Goal: Information Seeking & Learning: Learn about a topic

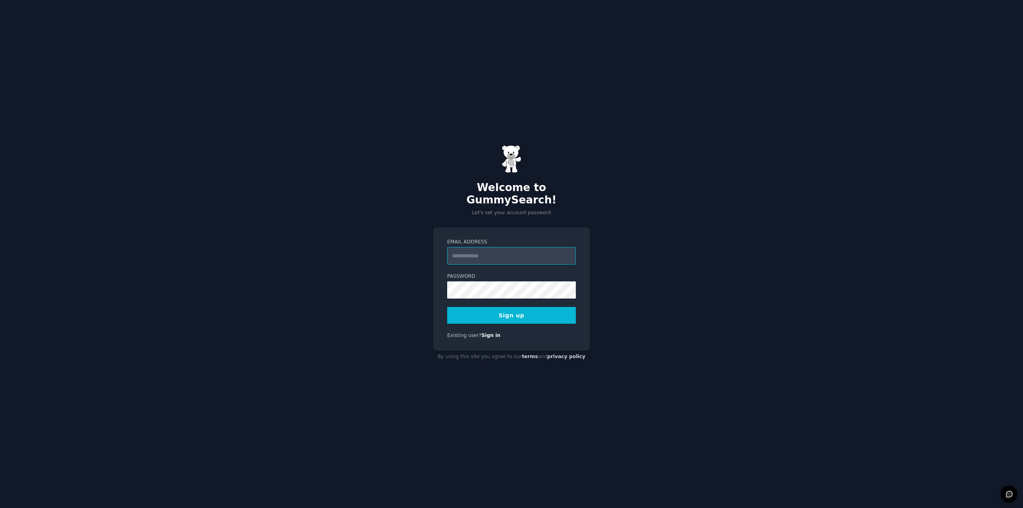
click at [488, 254] on input "Email Address" at bounding box center [511, 256] width 129 height 18
type input "**********"
click at [492, 312] on button "Sign up" at bounding box center [511, 315] width 129 height 17
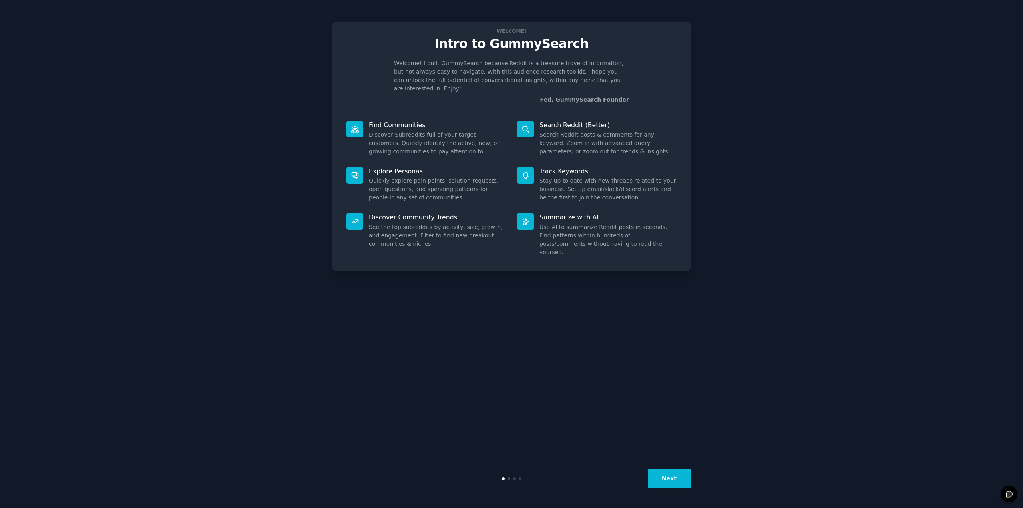
click at [660, 478] on button "Next" at bounding box center [669, 479] width 43 height 20
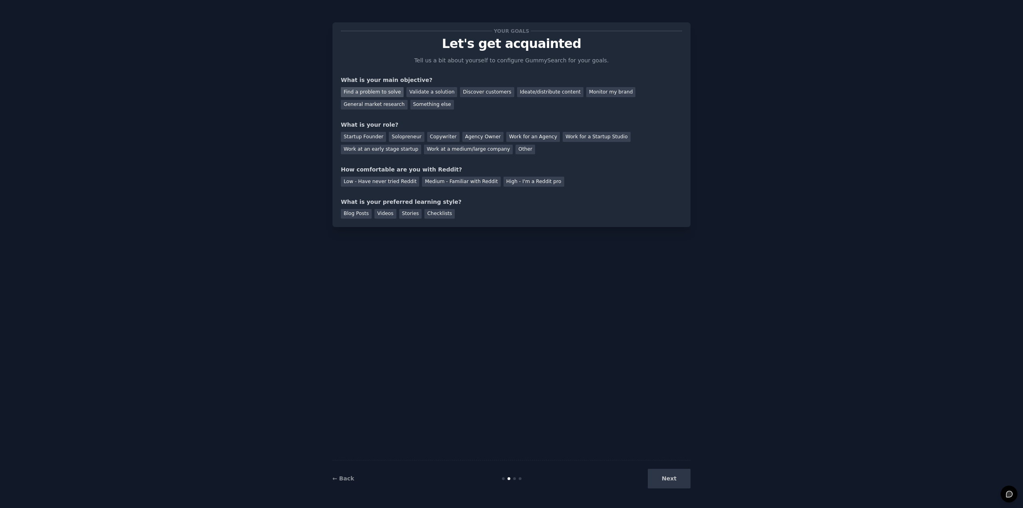
click at [361, 90] on div "Find a problem to solve" at bounding box center [372, 92] width 63 height 10
click at [371, 139] on div "Startup Founder" at bounding box center [363, 137] width 45 height 10
click at [473, 183] on div "Medium - Familiar with Reddit" at bounding box center [461, 182] width 78 height 10
click at [377, 213] on div "Videos" at bounding box center [386, 214] width 22 height 10
click at [430, 212] on div "Checklists" at bounding box center [439, 214] width 30 height 10
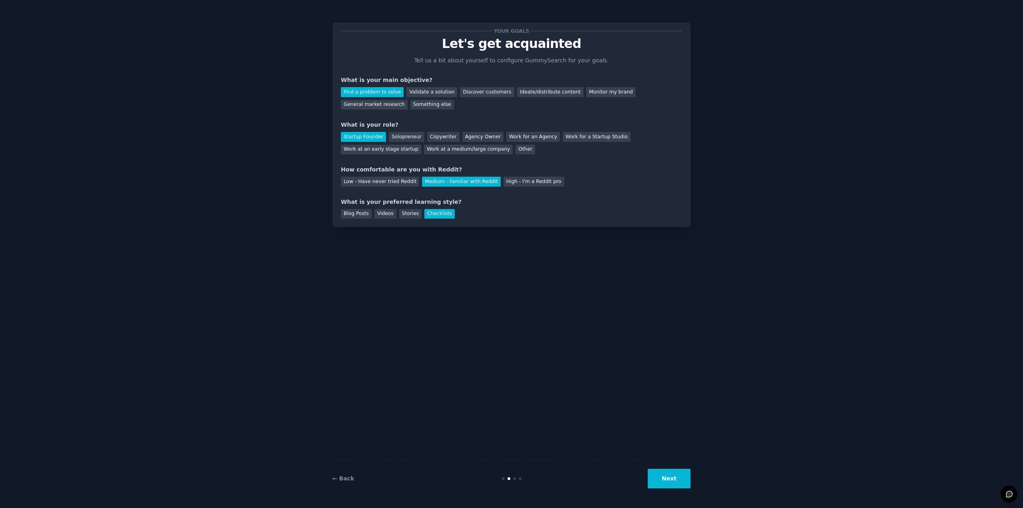
click at [685, 480] on button "Next" at bounding box center [669, 479] width 43 height 20
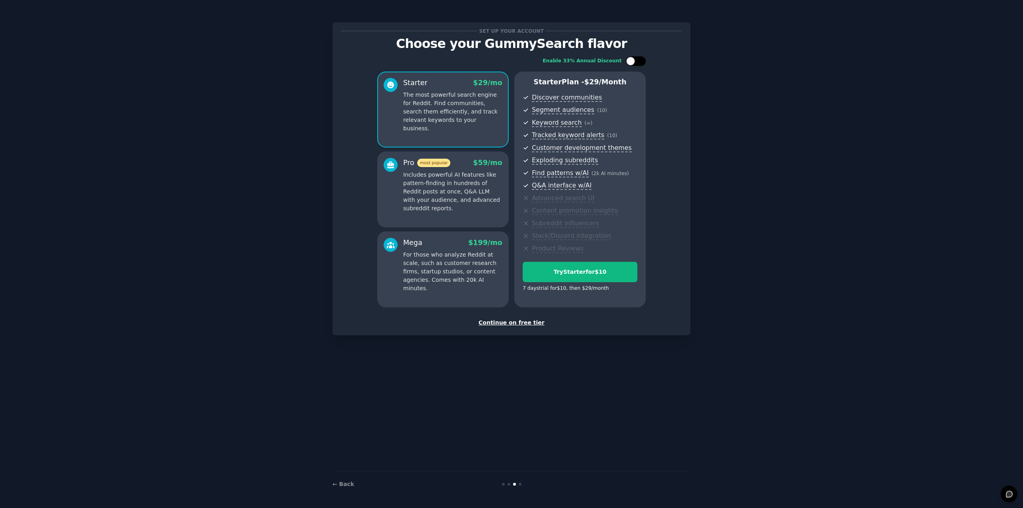
click at [626, 59] on div at bounding box center [636, 61] width 20 height 10
click at [629, 59] on icon at bounding box center [631, 61] width 4 height 4
checkbox input "false"
click at [510, 321] on div "Continue on free tier" at bounding box center [511, 323] width 341 height 8
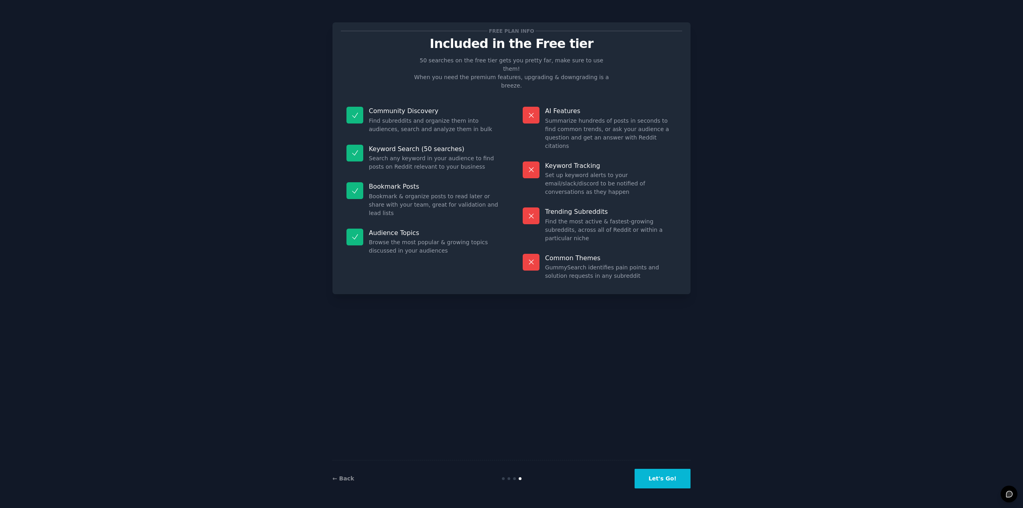
click at [654, 480] on button "Let's Go!" at bounding box center [663, 479] width 56 height 20
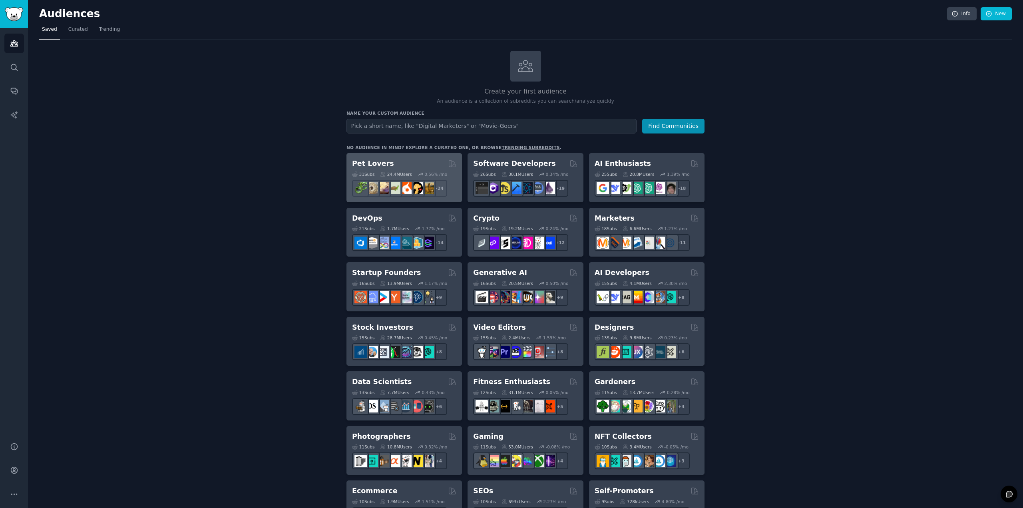
click at [423, 162] on div "Pet Lovers" at bounding box center [404, 164] width 104 height 10
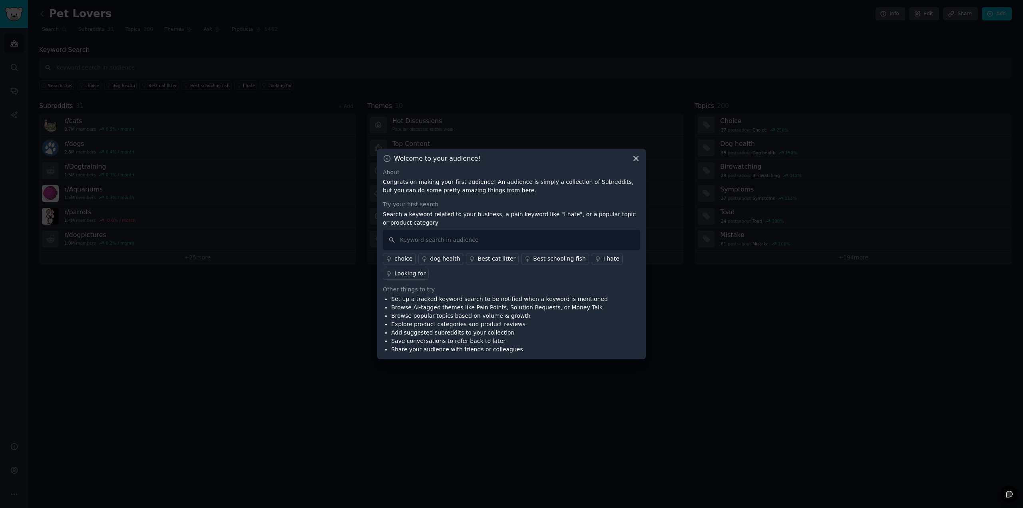
click at [346, 303] on div at bounding box center [511, 254] width 1023 height 508
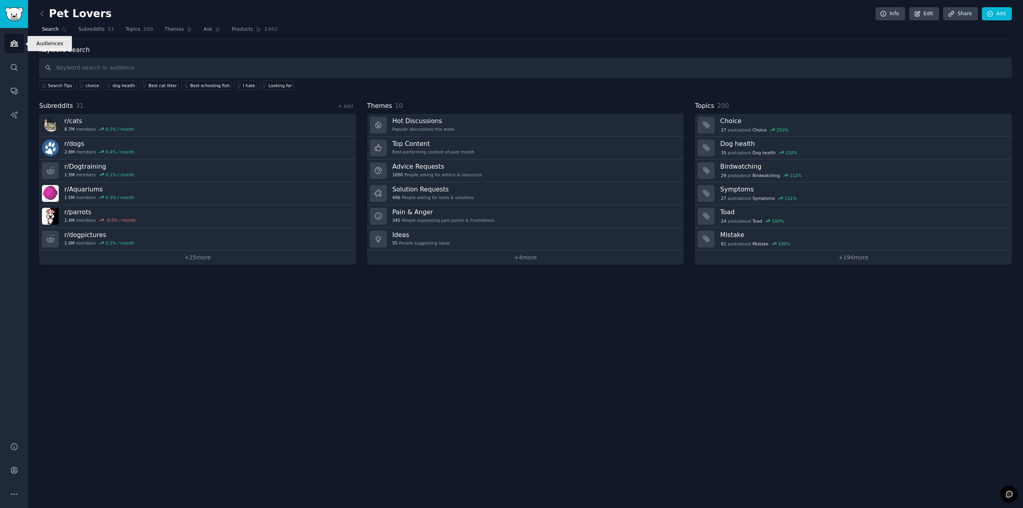
click at [18, 40] on link "Audiences" at bounding box center [14, 44] width 20 height 20
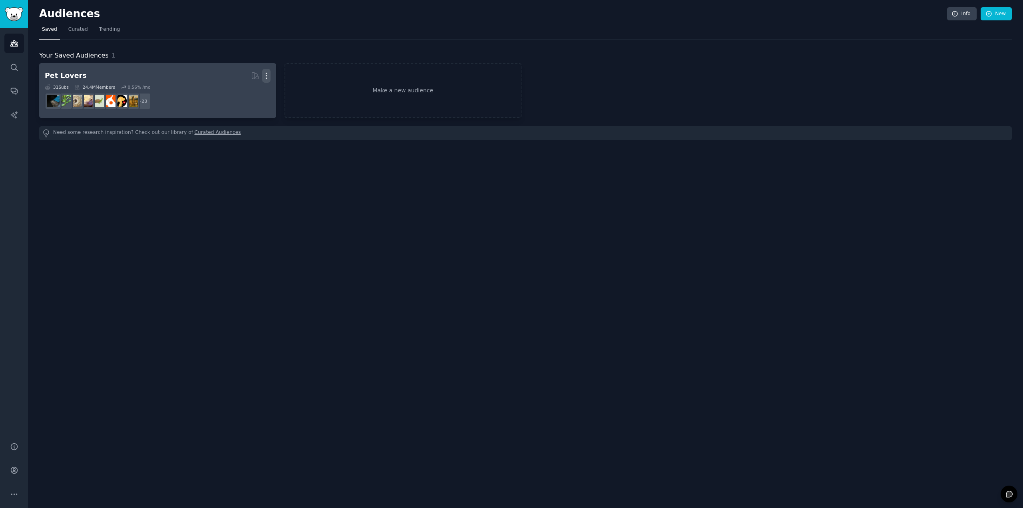
click at [267, 76] on icon "button" at bounding box center [266, 76] width 8 height 8
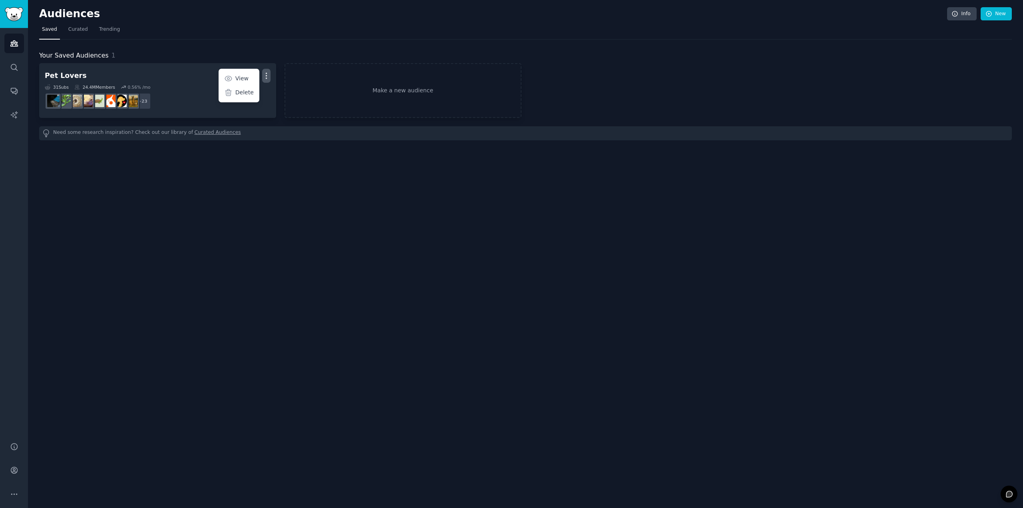
click at [249, 90] on p "Delete" at bounding box center [244, 92] width 18 height 8
click at [18, 10] on img "Sidebar" at bounding box center [14, 14] width 18 height 14
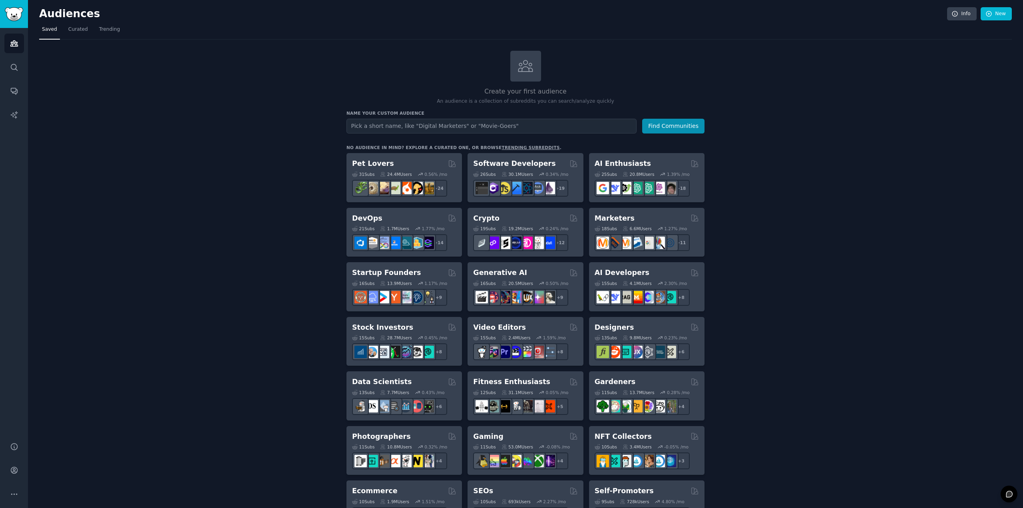
click at [522, 58] on icon at bounding box center [525, 66] width 17 height 17
drag, startPoint x: 8, startPoint y: 13, endPoint x: 29, endPoint y: 14, distance: 20.8
click at [8, 13] on img "Sidebar" at bounding box center [14, 14] width 18 height 14
click at [11, 468] on icon "Sidebar" at bounding box center [14, 470] width 8 height 8
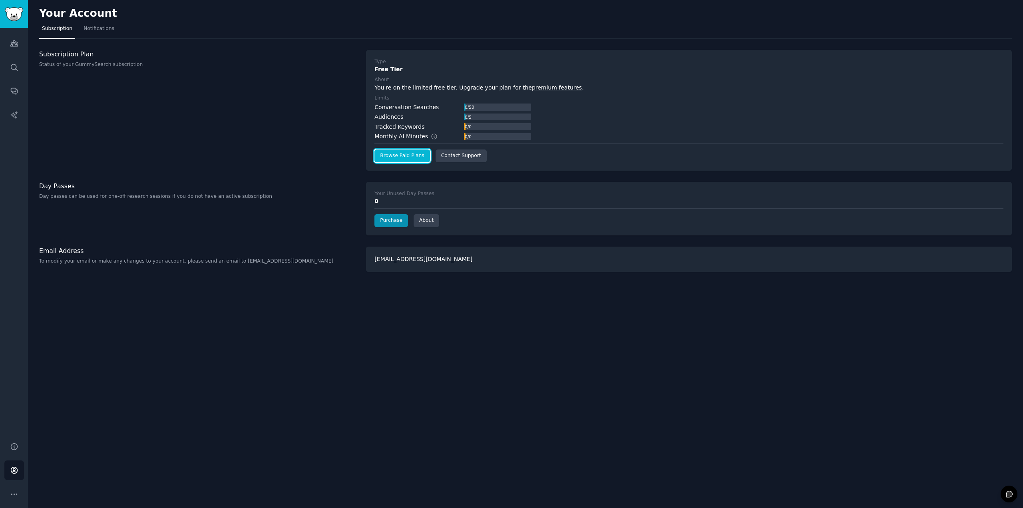
click at [411, 156] on link "Browse Paid Plans" at bounding box center [402, 155] width 55 height 13
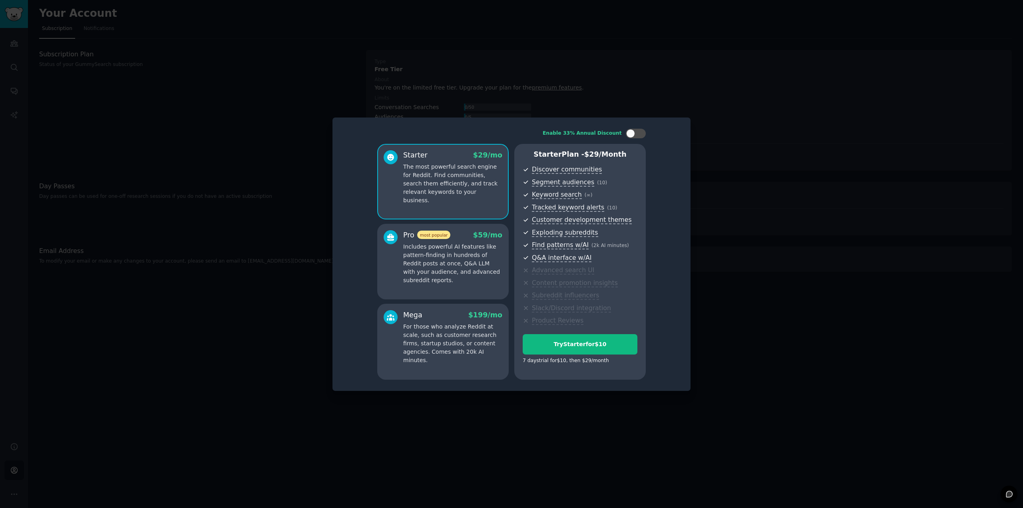
click at [404, 247] on p "Includes powerful AI features like pattern-finding in hundreds of Reddit posts …" at bounding box center [452, 264] width 99 height 42
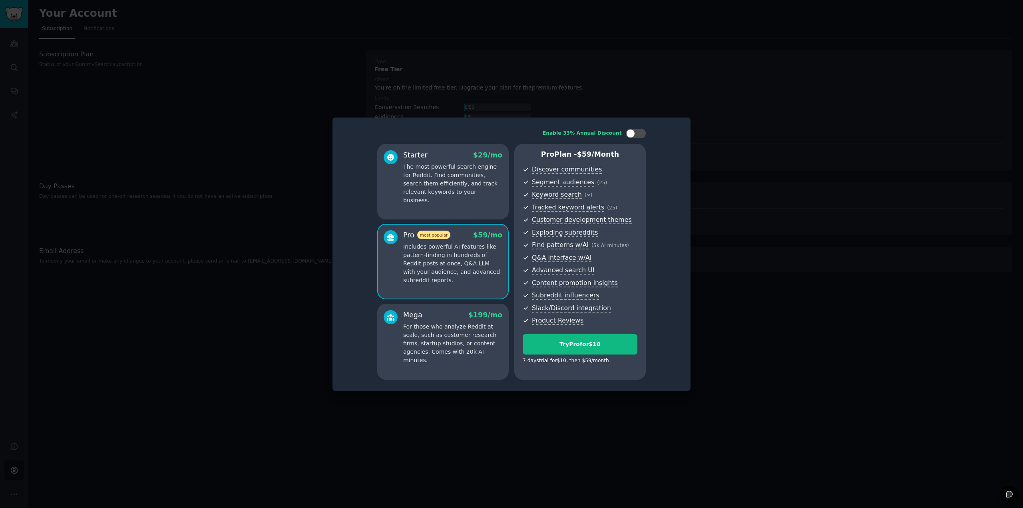
click at [419, 190] on p "The most powerful search engine for Reddit. Find communities, search them effic…" at bounding box center [452, 184] width 99 height 42
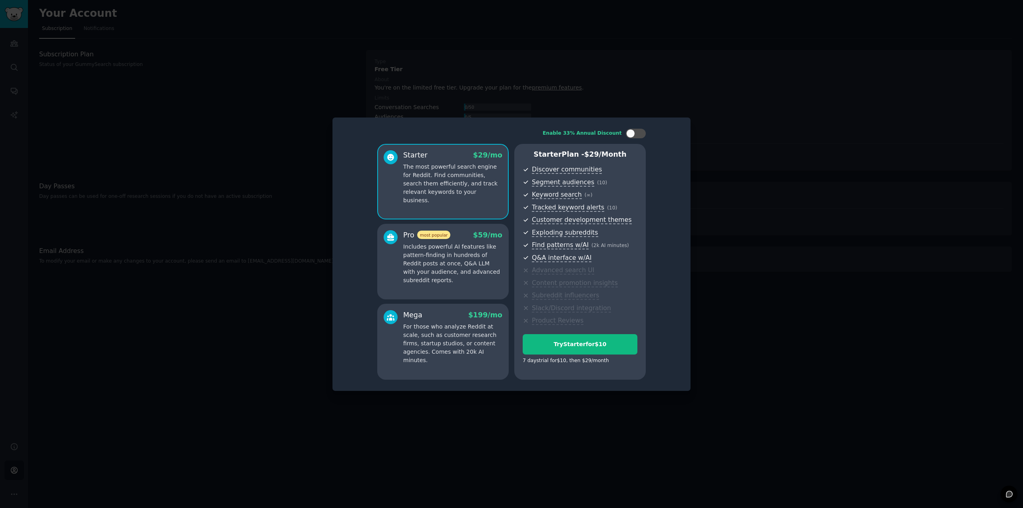
click at [180, 302] on div at bounding box center [511, 254] width 1023 height 508
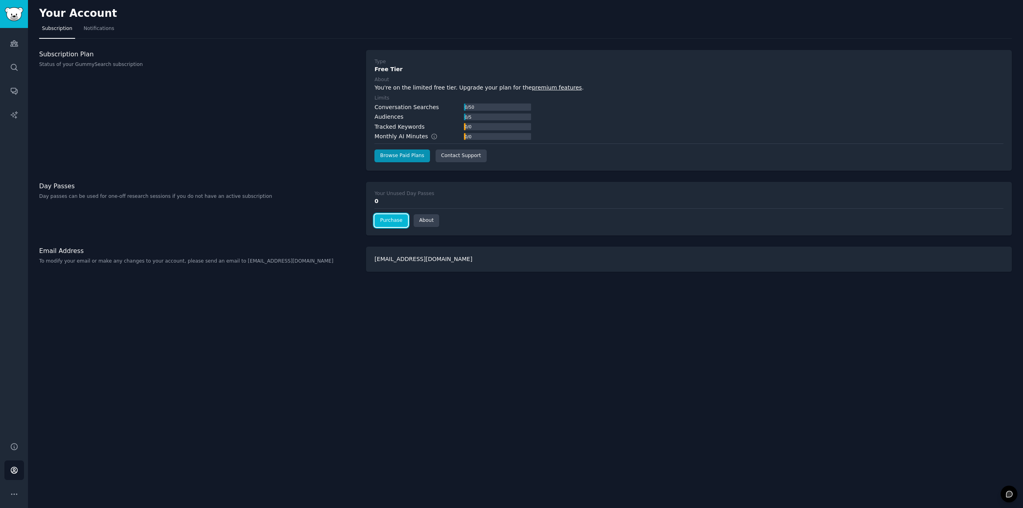
click at [396, 224] on link "Purchase" at bounding box center [392, 220] width 34 height 13
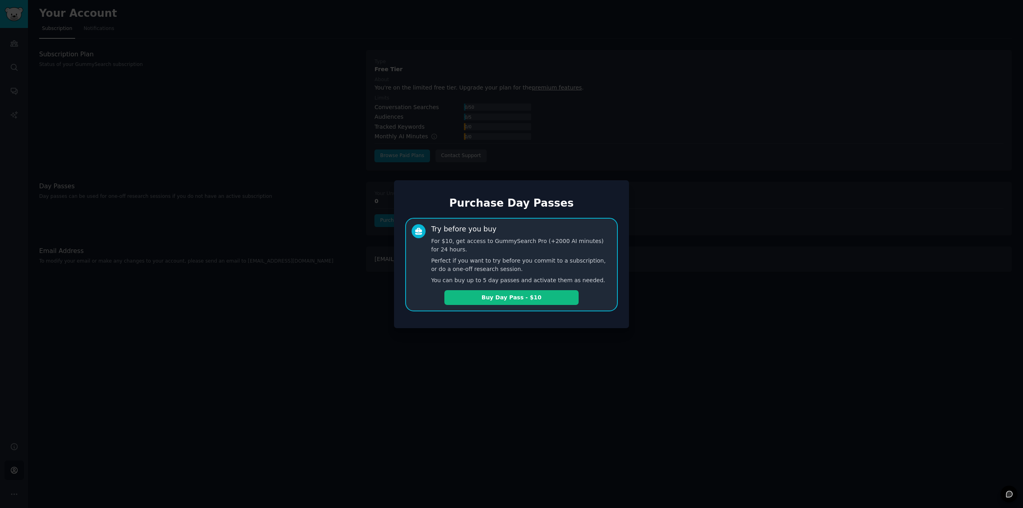
click at [408, 277] on div "Try before you buy For $10, get access to GummySearch Pro (+2000 AI minutes) fo…" at bounding box center [511, 265] width 213 height 94
click at [344, 295] on div at bounding box center [511, 254] width 1023 height 508
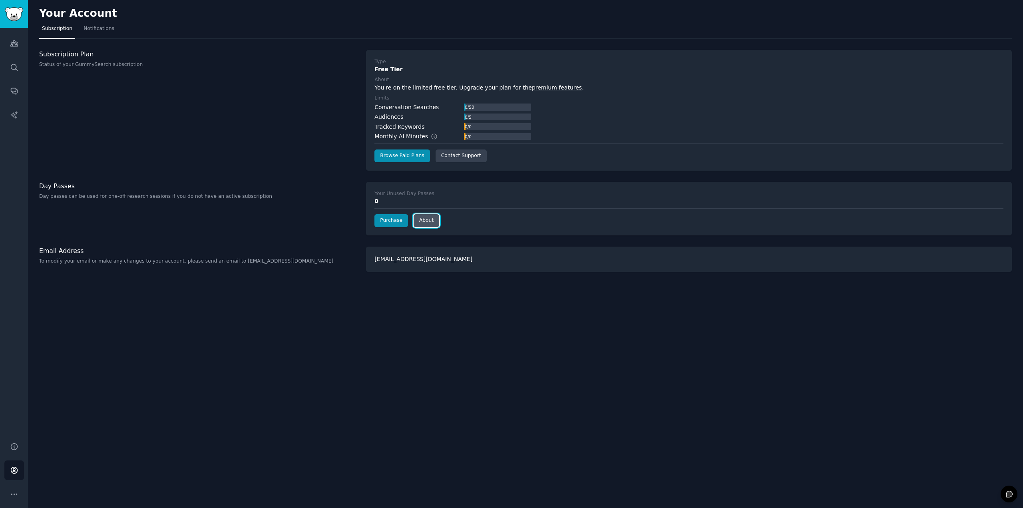
click at [420, 215] on link "About" at bounding box center [427, 220] width 26 height 13
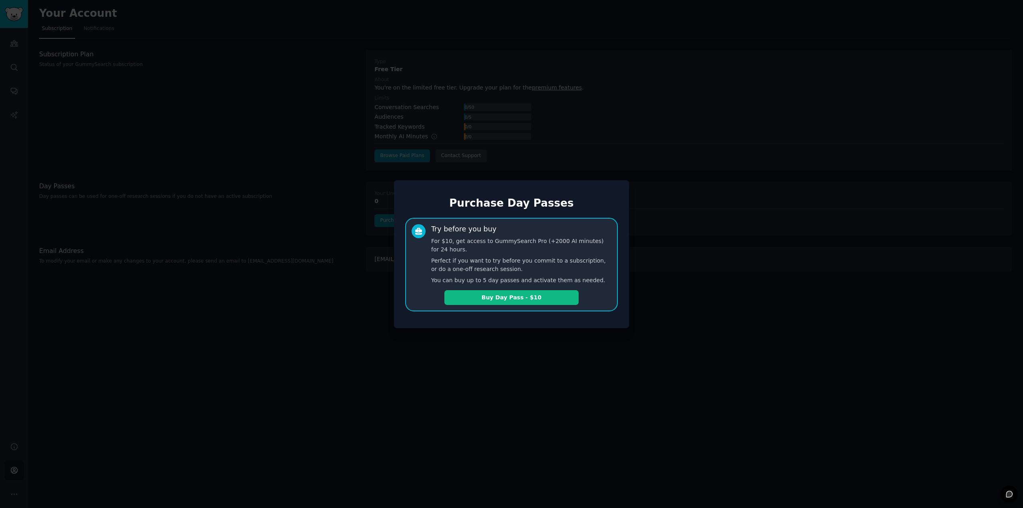
click at [258, 235] on div at bounding box center [511, 254] width 1023 height 508
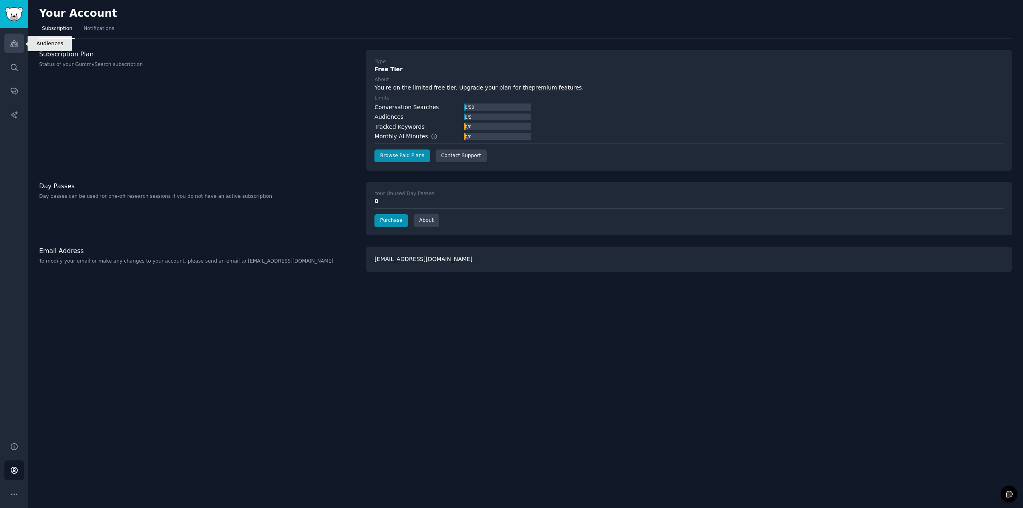
click at [11, 45] on icon "Sidebar" at bounding box center [14, 43] width 8 height 8
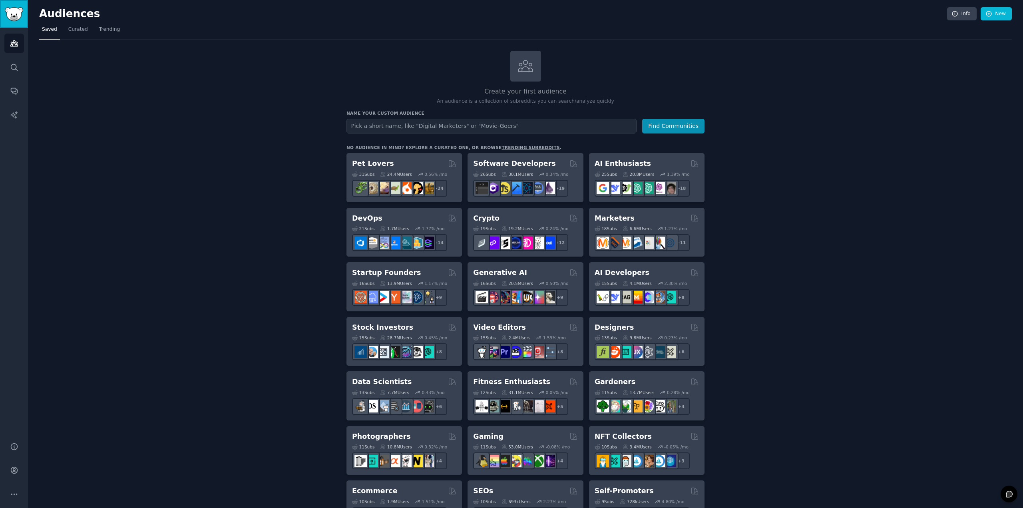
click at [14, 13] on img "Sidebar" at bounding box center [14, 14] width 18 height 14
click at [99, 28] on span "Trending" at bounding box center [109, 29] width 21 height 7
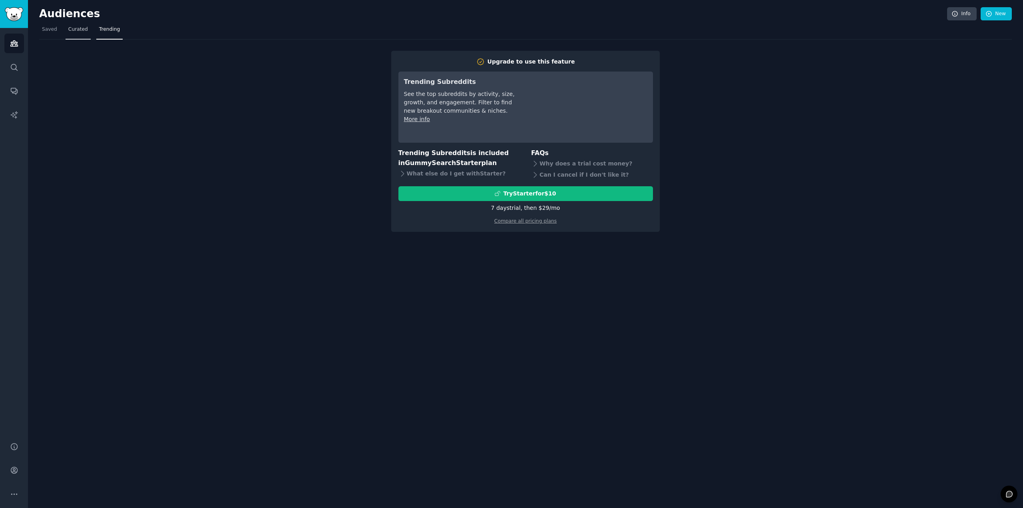
click at [80, 31] on span "Curated" at bounding box center [78, 29] width 20 height 7
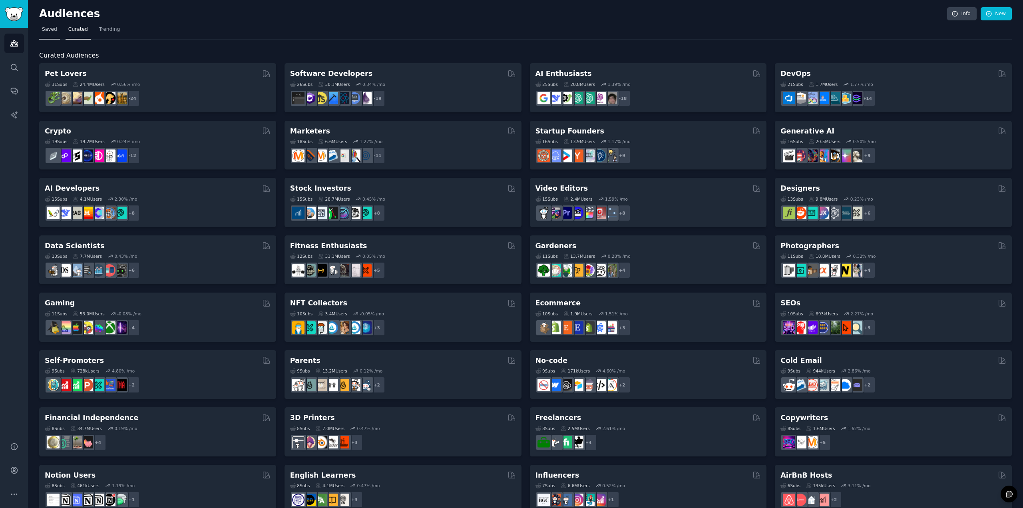
click at [46, 30] on span "Saved" at bounding box center [49, 29] width 15 height 7
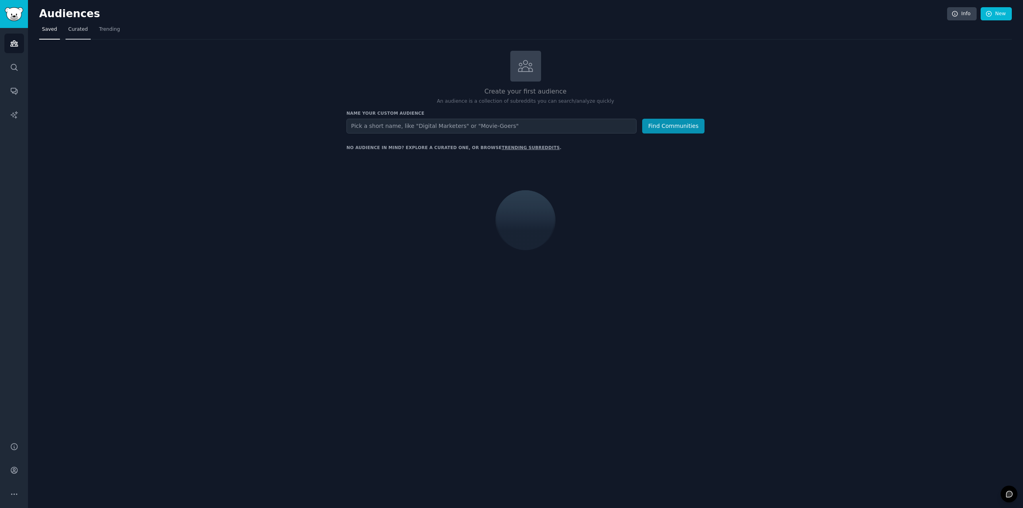
click at [76, 28] on span "Curated" at bounding box center [78, 29] width 20 height 7
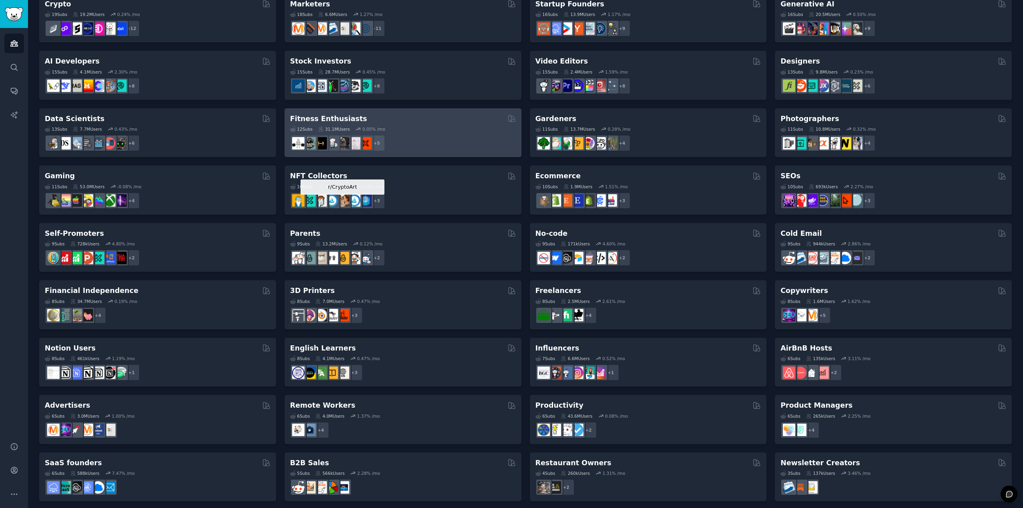
scroll to position [131, 0]
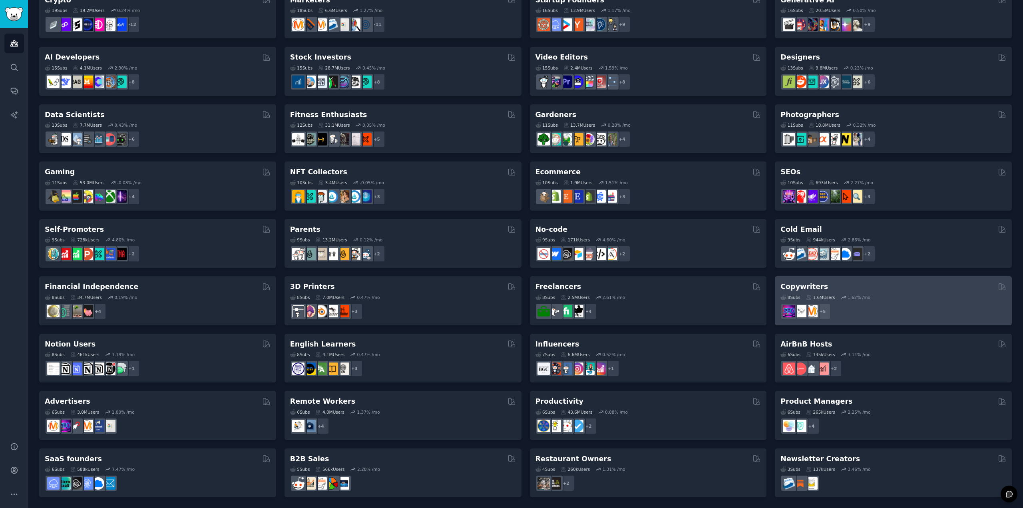
click at [862, 285] on div "Copywriters" at bounding box center [894, 287] width 226 height 10
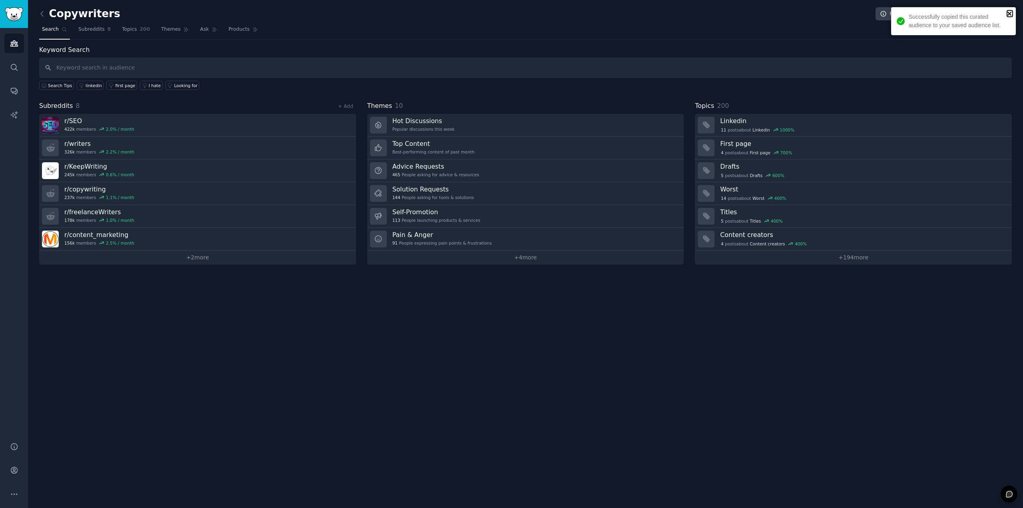
click at [1010, 12] on icon "close" at bounding box center [1010, 13] width 6 height 6
click at [122, 28] on span "Topics" at bounding box center [129, 29] width 15 height 7
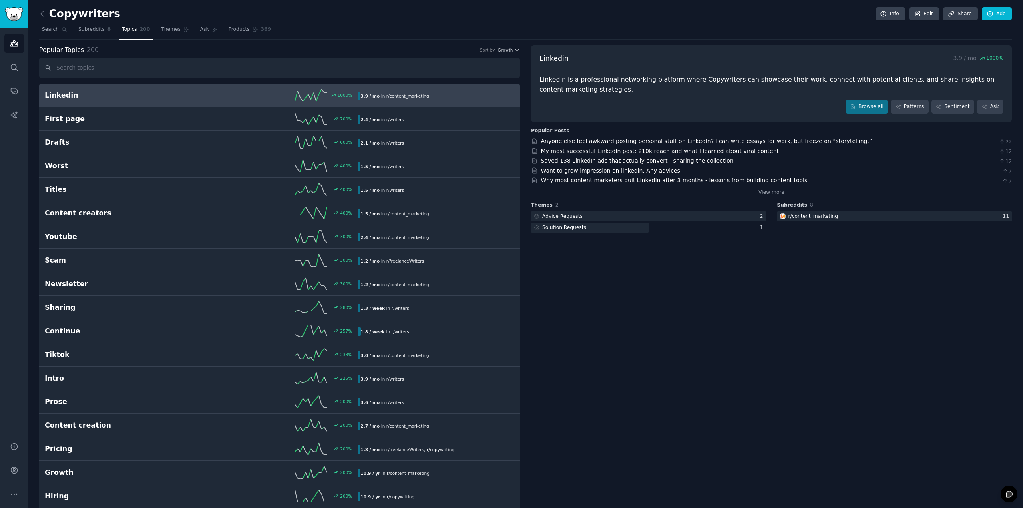
drag, startPoint x: 165, startPoint y: 32, endPoint x: 178, endPoint y: 39, distance: 15.2
click at [165, 32] on span "Themes" at bounding box center [171, 29] width 20 height 7
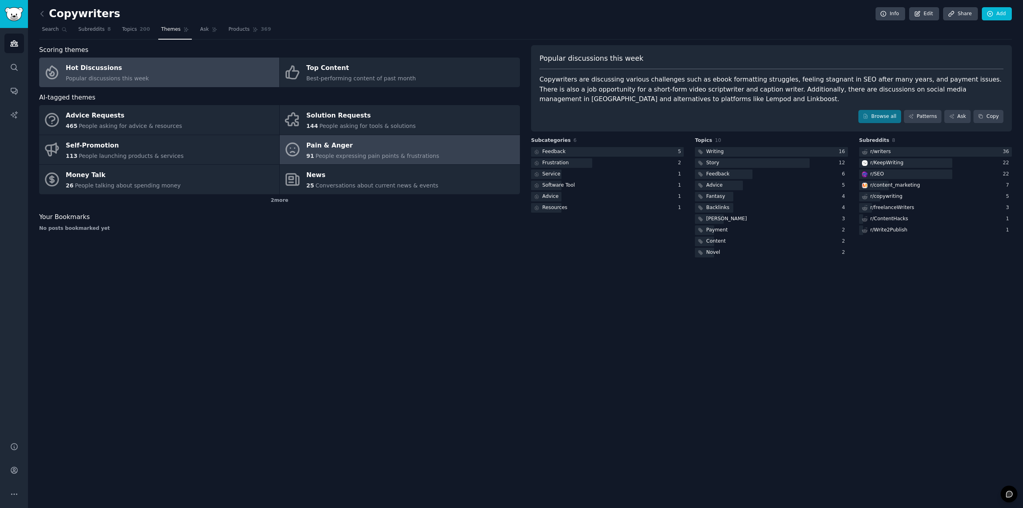
click at [329, 151] on div "Pain & Anger 91 People expressing pain points & frustrations" at bounding box center [373, 149] width 133 height 21
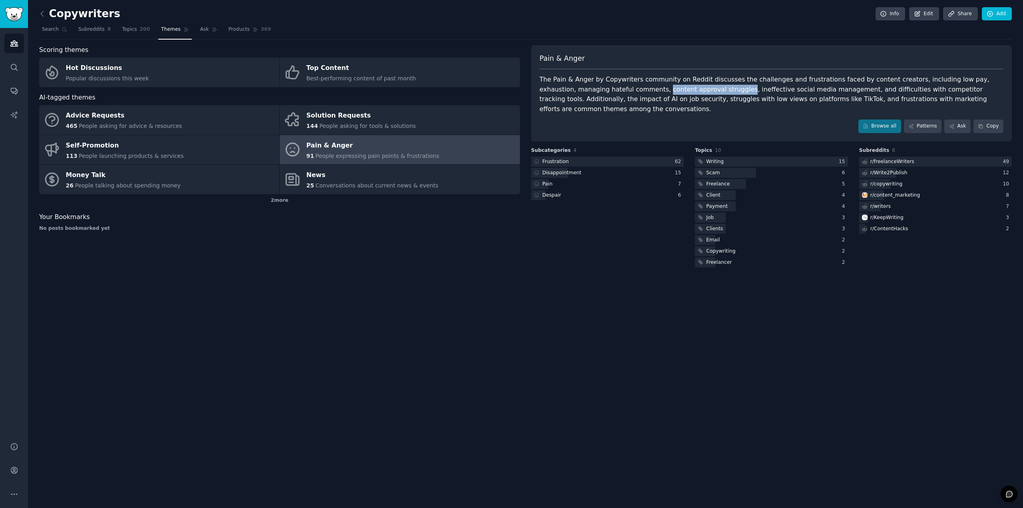
drag, startPoint x: 592, startPoint y: 87, endPoint x: 667, endPoint y: 88, distance: 74.8
click at [667, 88] on div "The Pain & Anger by Copywriters community on Reddit discusses the challenges an…" at bounding box center [772, 94] width 464 height 39
click at [675, 106] on div "Pain & Anger The Pain & Anger by Copywriters community on Reddit discusses the …" at bounding box center [771, 93] width 481 height 96
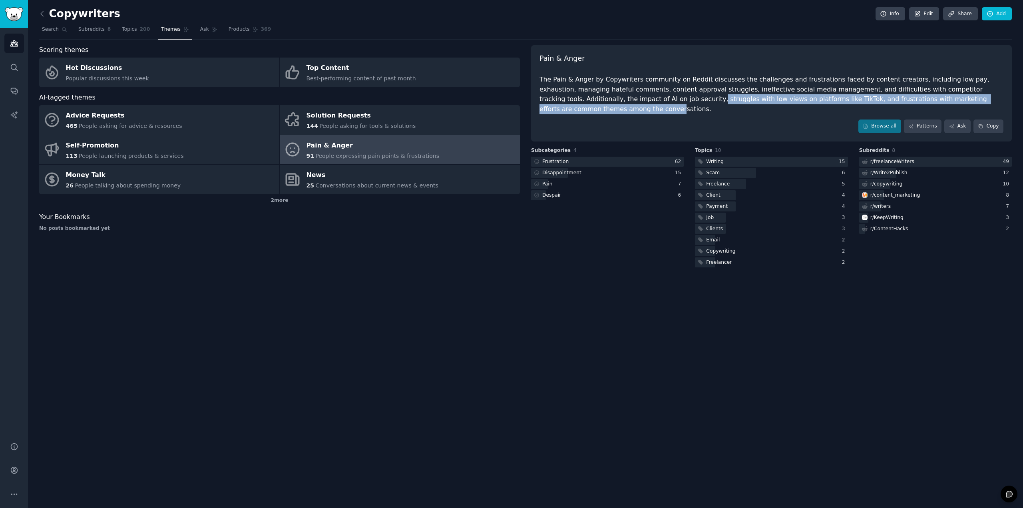
drag, startPoint x: 572, startPoint y: 100, endPoint x: 936, endPoint y: 97, distance: 363.3
click at [936, 97] on div "The Pain & Anger by Copywriters community on Reddit discusses the challenges an…" at bounding box center [772, 94] width 464 height 39
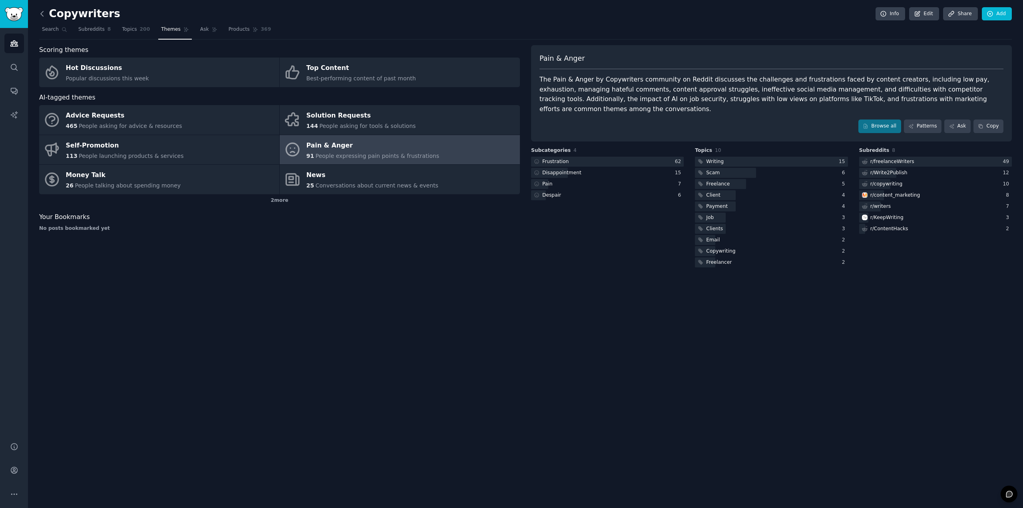
click at [42, 14] on icon at bounding box center [42, 14] width 8 height 8
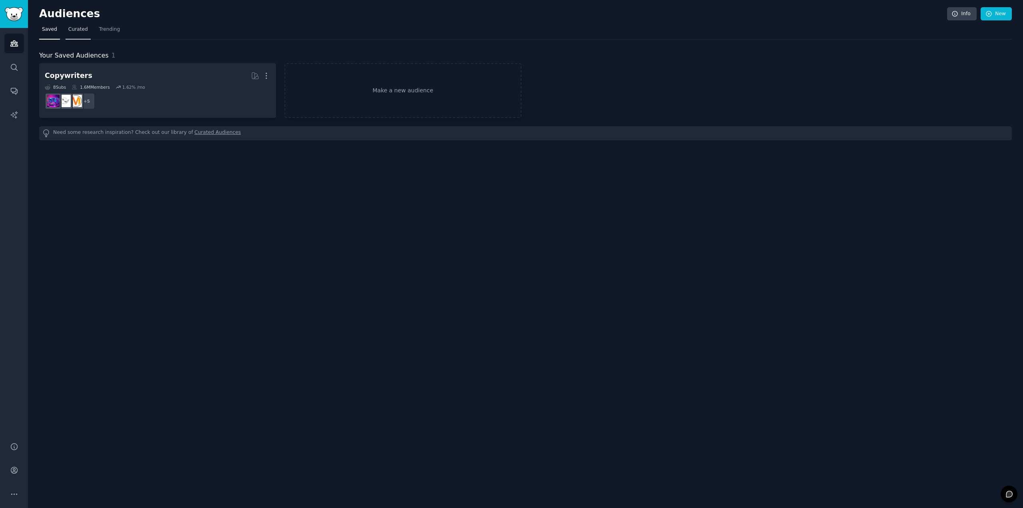
click at [70, 32] on span "Curated" at bounding box center [78, 29] width 20 height 7
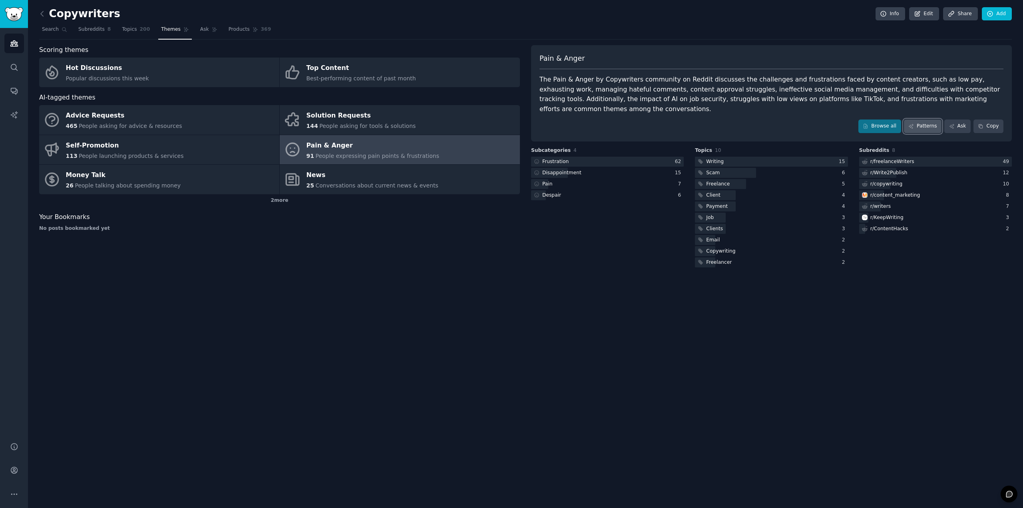
click at [918, 120] on link "Patterns" at bounding box center [923, 127] width 38 height 14
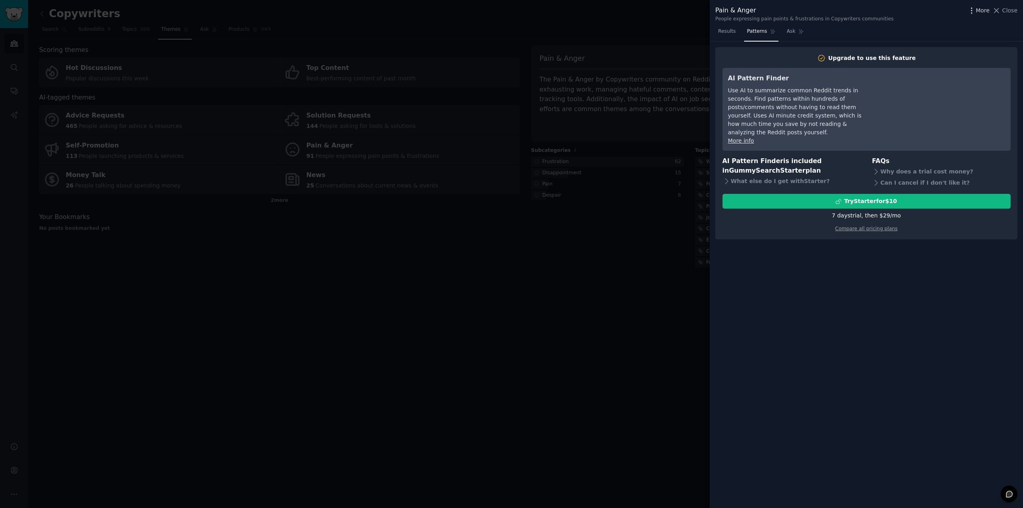
click at [983, 12] on span "More" at bounding box center [983, 10] width 14 height 8
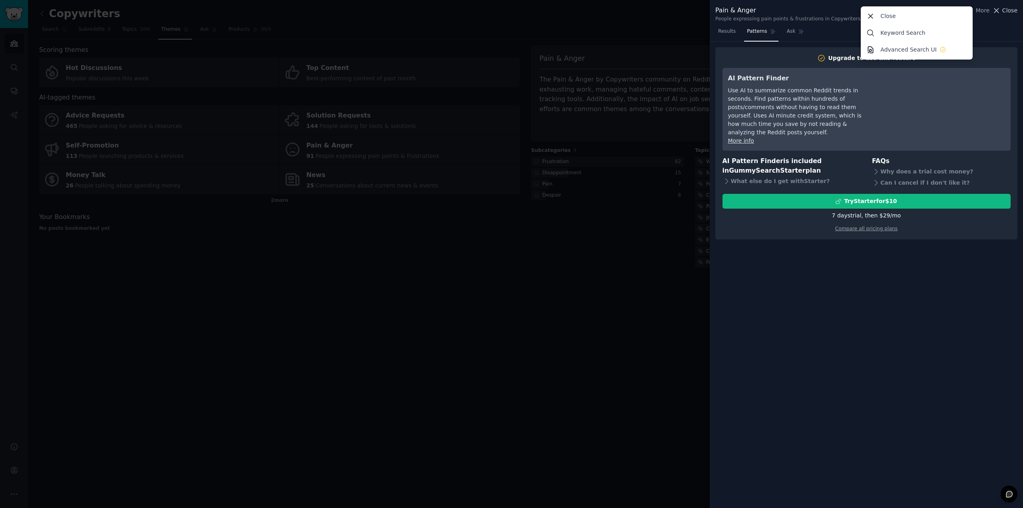
click at [1006, 9] on span "Close" at bounding box center [1009, 10] width 15 height 8
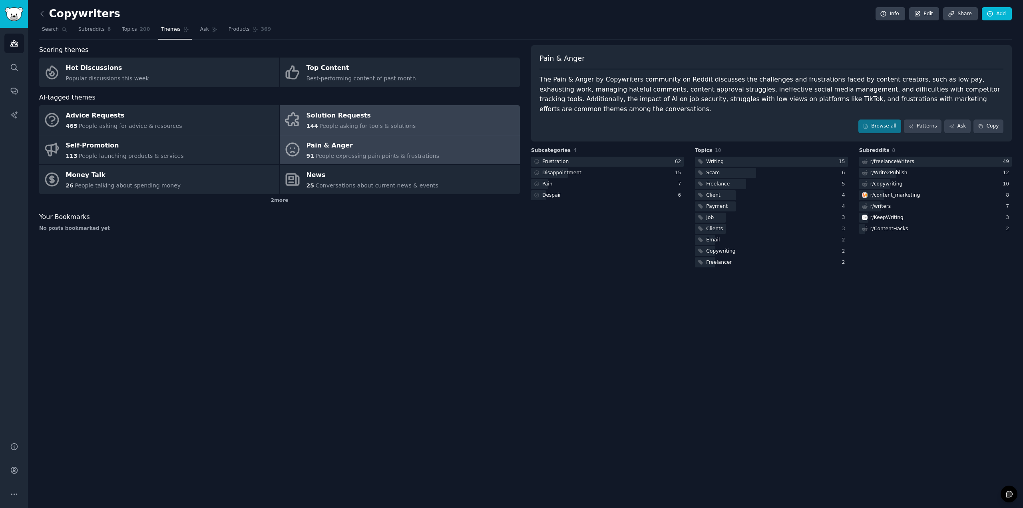
click at [325, 112] on div "Solution Requests" at bounding box center [362, 116] width 110 height 13
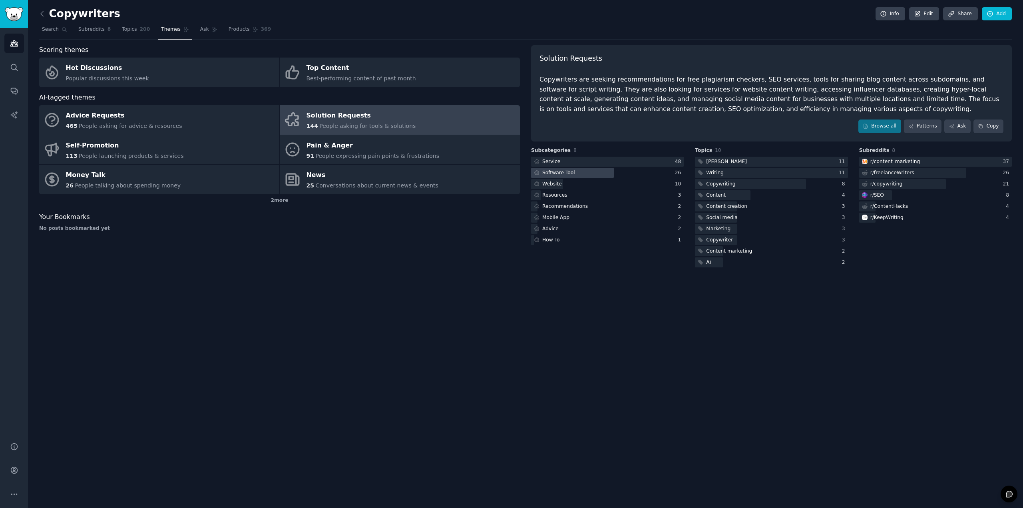
click at [560, 172] on div "Software Tool" at bounding box center [558, 172] width 33 height 7
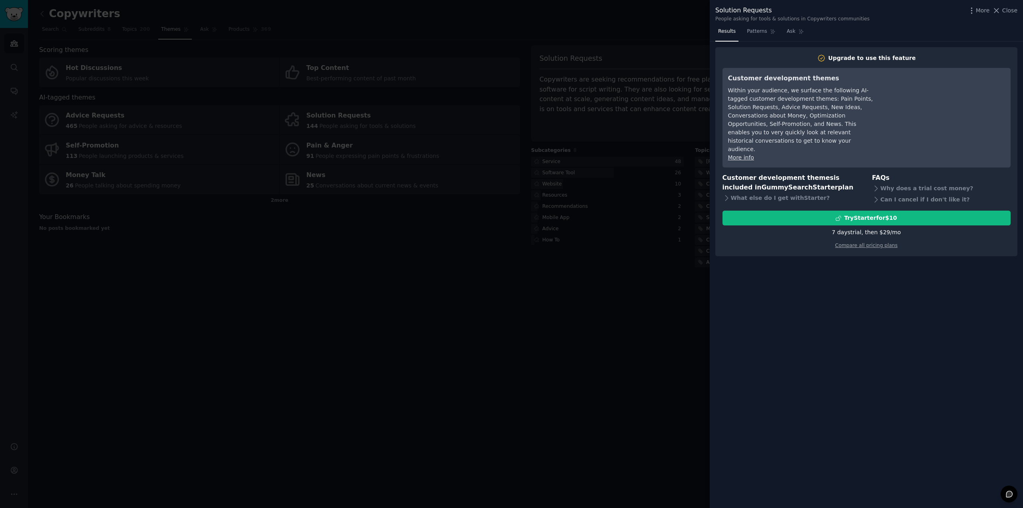
click at [593, 168] on div at bounding box center [511, 254] width 1023 height 508
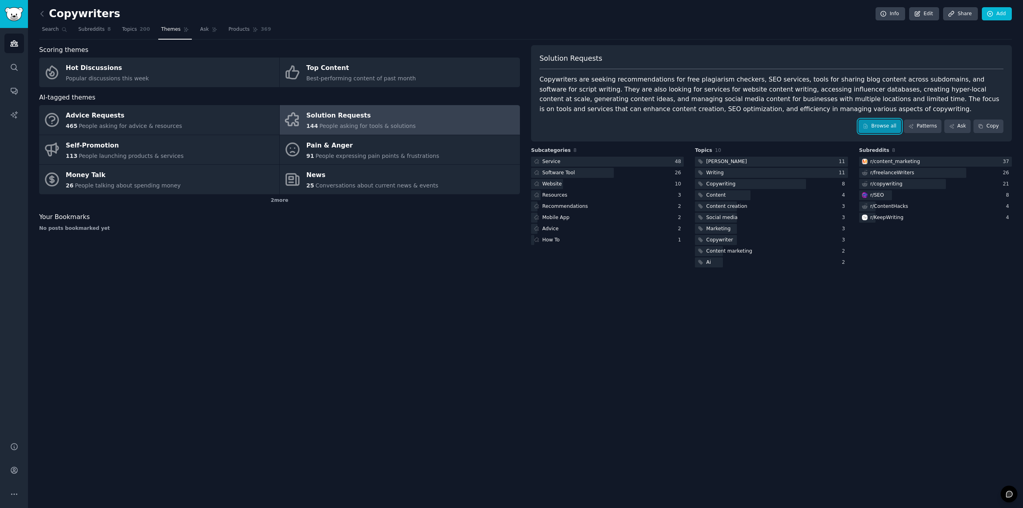
click at [881, 122] on link "Browse all" at bounding box center [880, 127] width 43 height 14
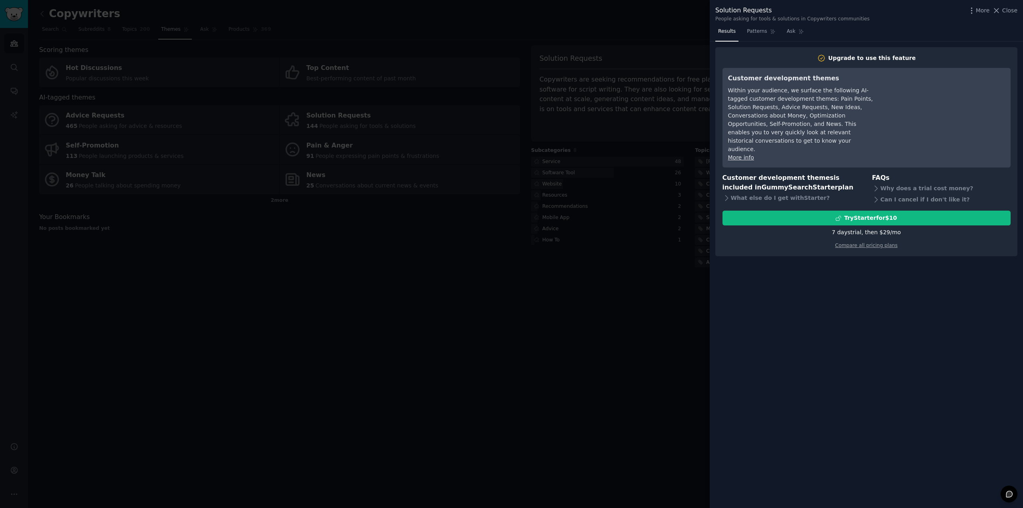
click at [591, 92] on div at bounding box center [511, 254] width 1023 height 508
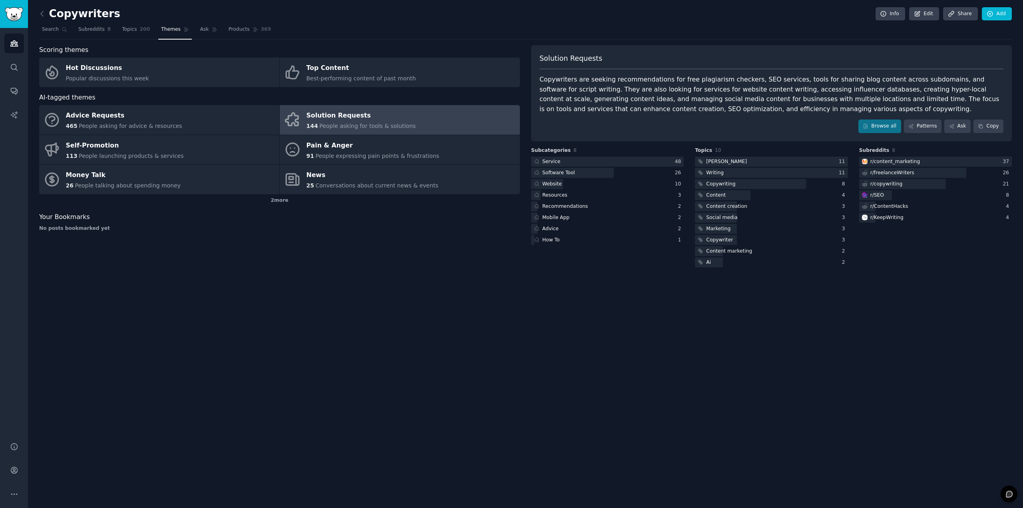
click at [558, 76] on div "Copywriters are seeking recommendations for free plagiarism checkers, SEO servi…" at bounding box center [772, 94] width 464 height 39
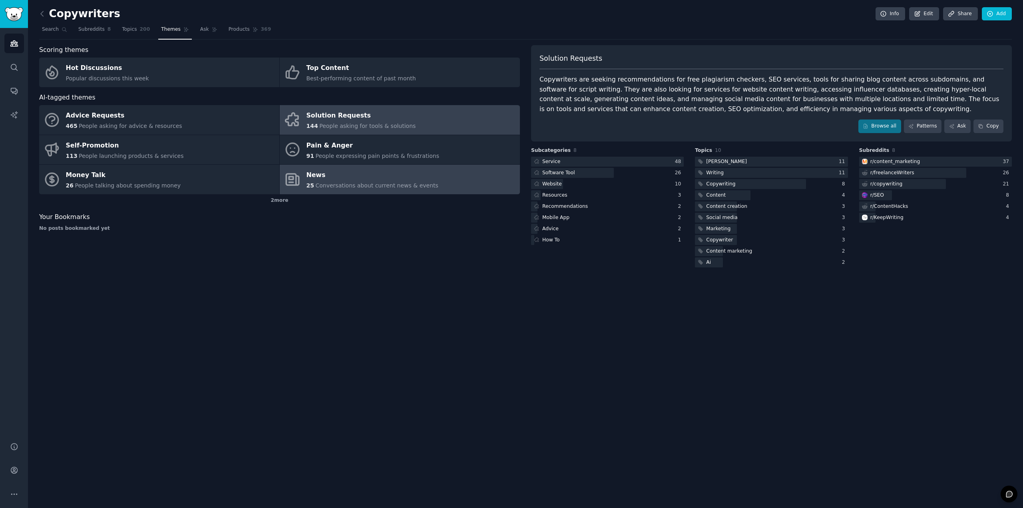
click at [322, 184] on span "Conversations about current news & events" at bounding box center [376, 185] width 123 height 6
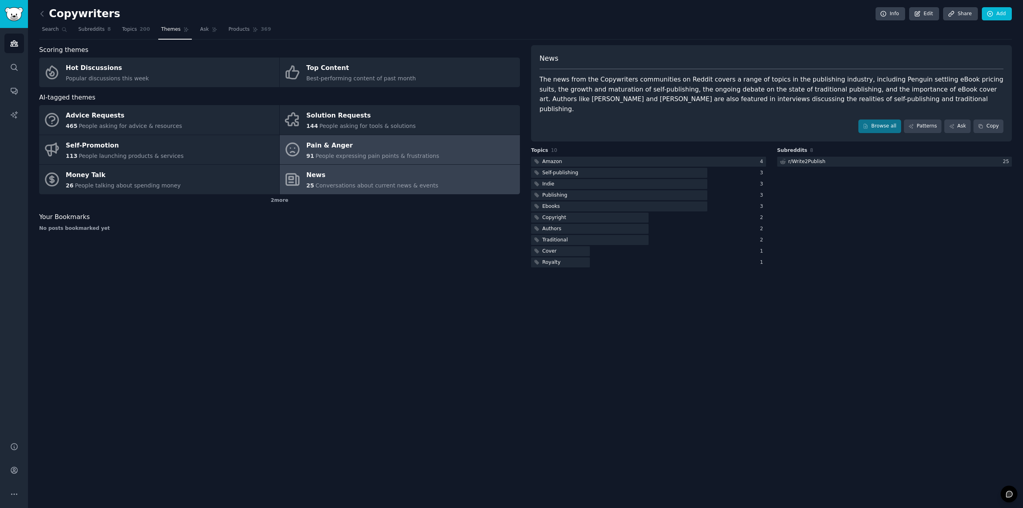
click at [329, 145] on div "Pain & Anger" at bounding box center [373, 145] width 133 height 13
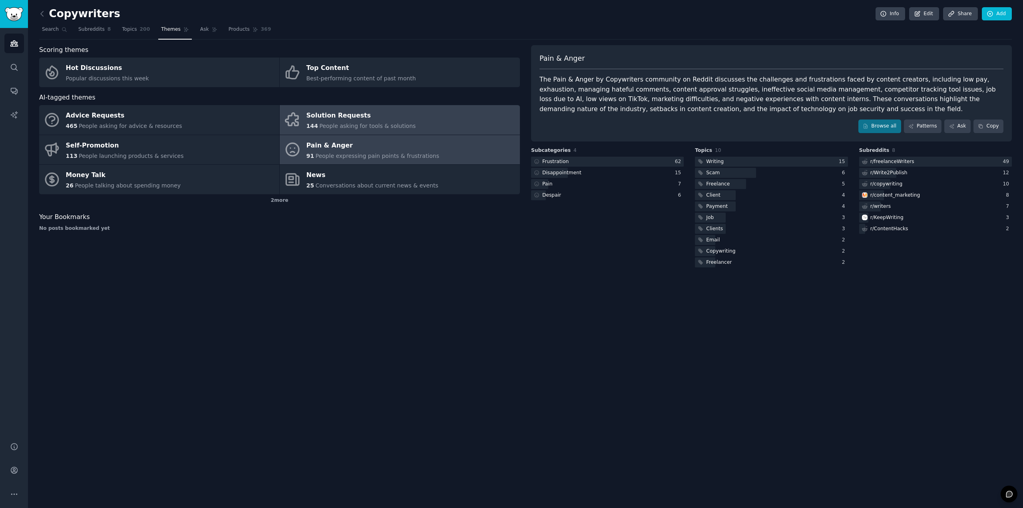
click at [329, 117] on div "Solution Requests" at bounding box center [362, 116] width 110 height 13
